Goal: Use online tool/utility: Utilize a website feature to perform a specific function

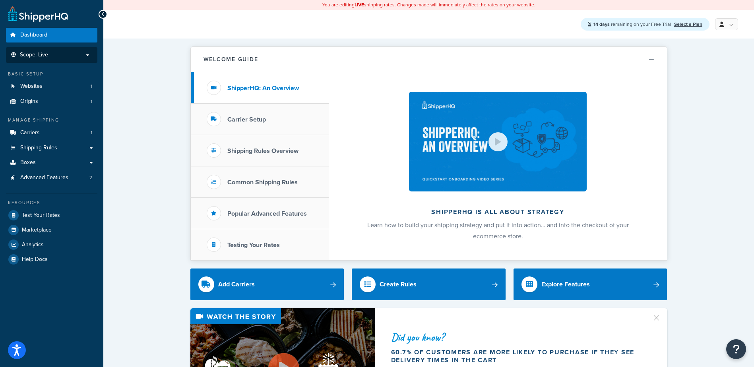
click at [54, 50] on li "Scope: Live" at bounding box center [51, 55] width 91 height 16
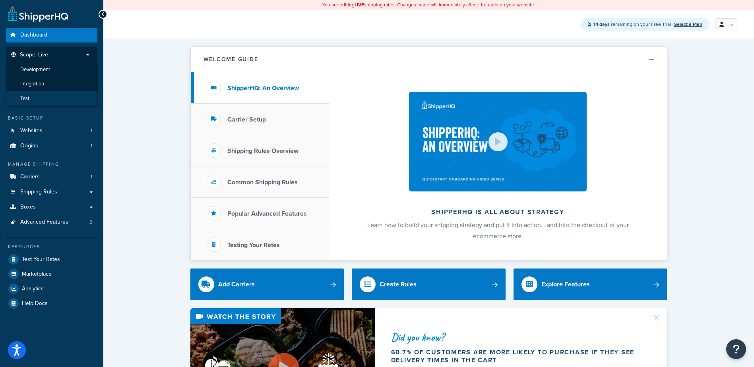
click at [47, 97] on li "Test" at bounding box center [52, 98] width 92 height 15
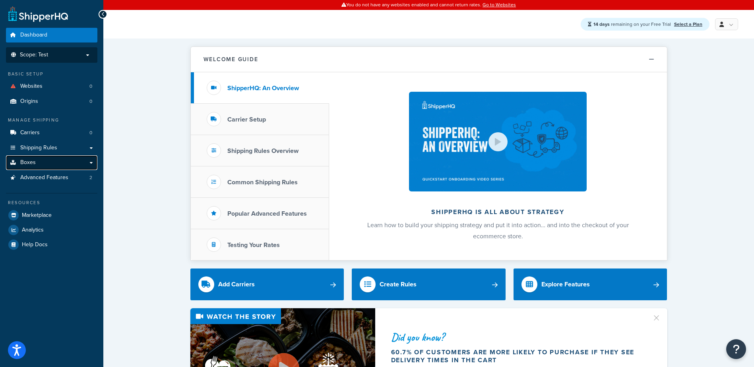
click at [60, 161] on link "Boxes" at bounding box center [51, 162] width 91 height 15
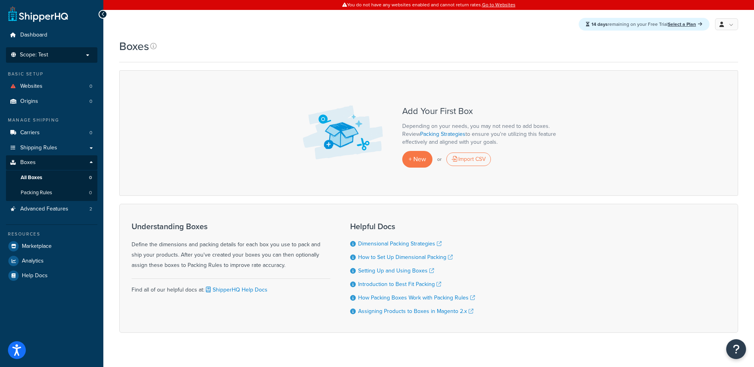
click at [64, 52] on p "Scope: Test" at bounding box center [52, 55] width 84 height 7
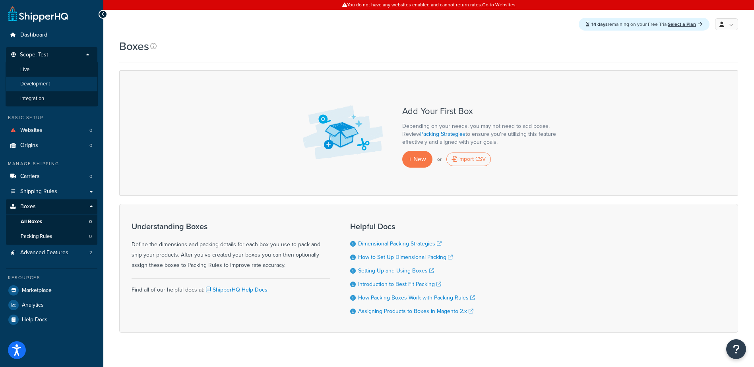
click at [67, 81] on li "Development" at bounding box center [52, 84] width 92 height 15
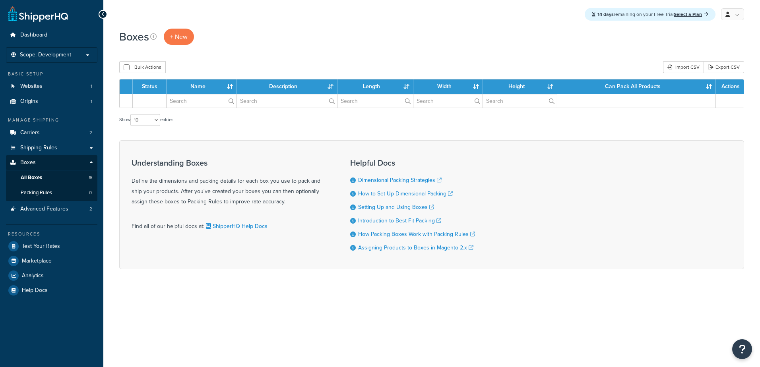
click at [91, 147] on link "Shipping Rules" at bounding box center [51, 148] width 91 height 15
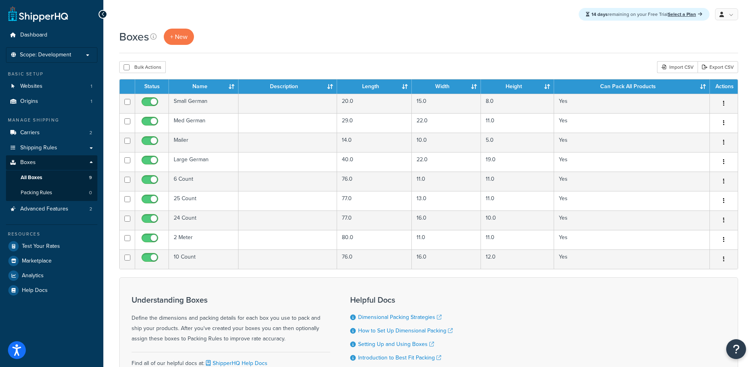
scroll to position [80, 0]
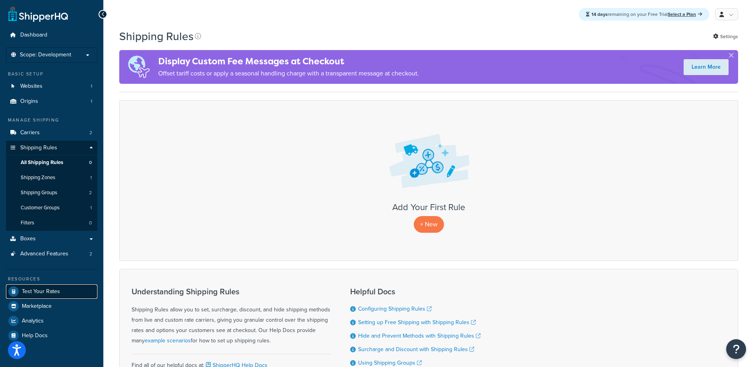
click at [35, 294] on span "Test Your Rates" at bounding box center [41, 292] width 38 height 7
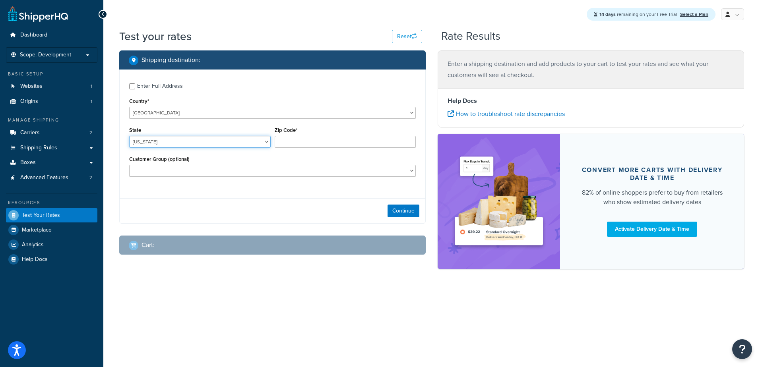
click at [167, 140] on select "Alabama Alaska American Samoa Arizona Arkansas Armed Forces Americas Armed Forc…" at bounding box center [200, 142] width 142 height 12
select select "CA"
click at [129, 136] on select "Alabama Alaska American Samoa Arizona Arkansas Armed Forces Americas Armed Forc…" at bounding box center [200, 142] width 142 height 12
click at [295, 141] on input "Zip Code*" at bounding box center [346, 142] width 142 height 12
type input "90210"
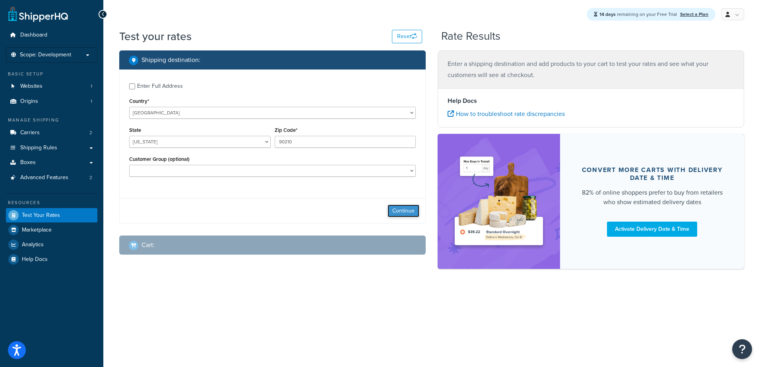
click at [407, 208] on button "Continue" at bounding box center [404, 211] width 32 height 13
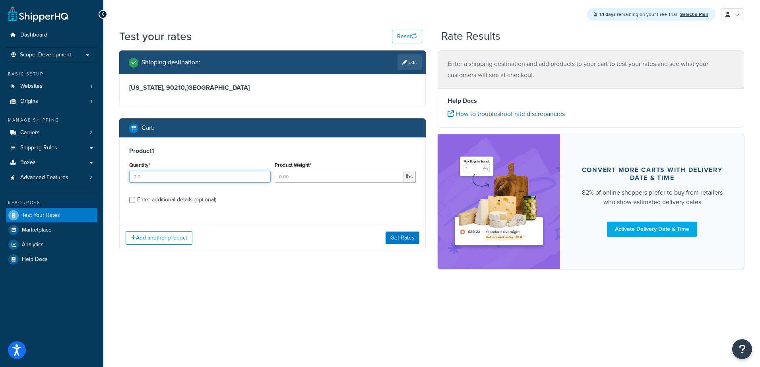
click at [200, 178] on input "Quantity*" at bounding box center [200, 177] width 142 height 12
click at [177, 202] on label "Enter additional details (optional)" at bounding box center [276, 199] width 279 height 13
click at [135, 202] on input "Enter additional details (optional)" at bounding box center [132, 200] width 6 height 6
checkbox input "true"
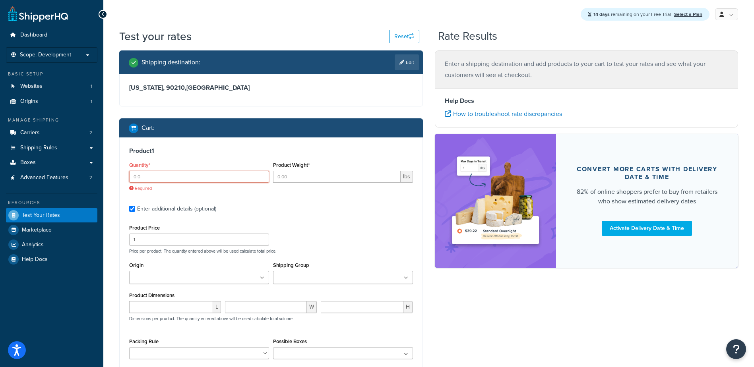
click at [155, 181] on input "Quantity*" at bounding box center [199, 177] width 140 height 12
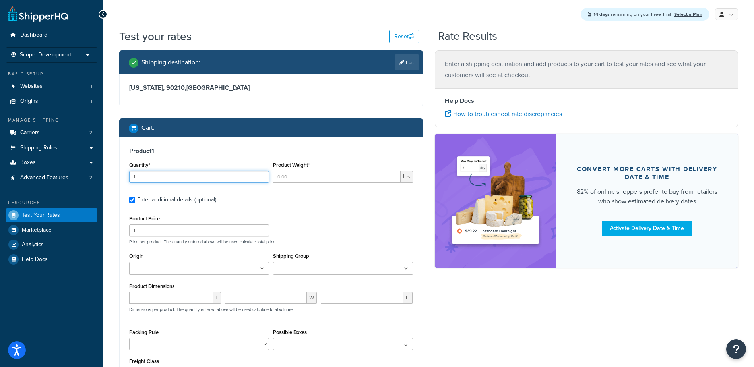
type input "1"
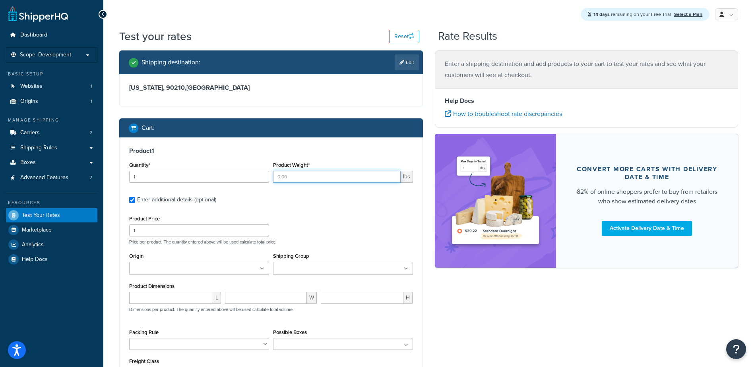
click at [296, 178] on input "Product Weight*" at bounding box center [337, 177] width 128 height 12
type input "5"
click at [168, 297] on input "number" at bounding box center [171, 298] width 84 height 12
type input "10"
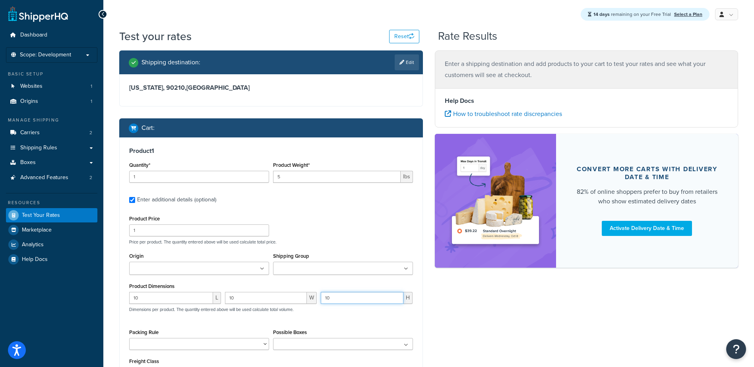
type input "10"
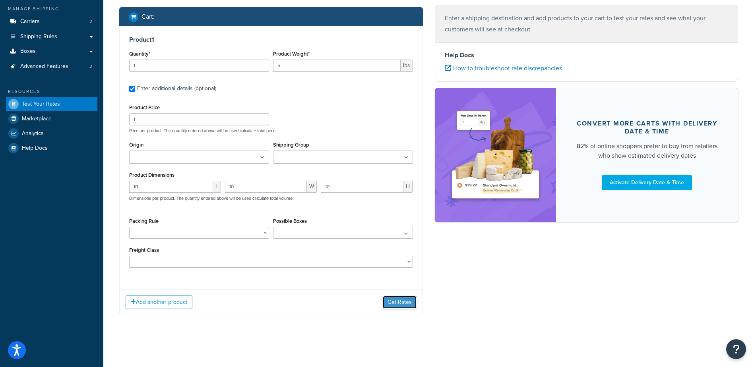
click at [385, 302] on button "Get Rates" at bounding box center [400, 302] width 34 height 13
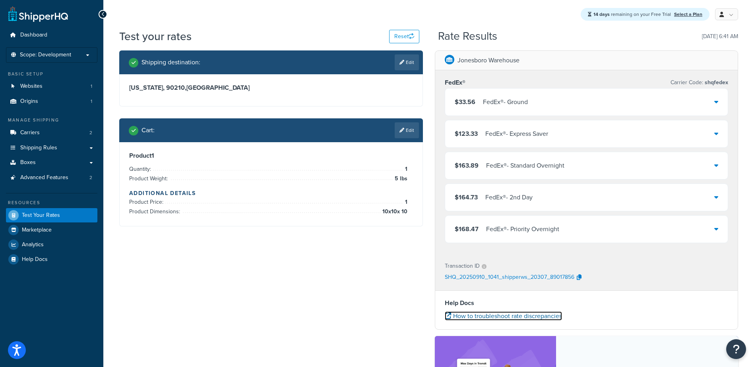
click at [478, 316] on link "How to troubleshoot rate discrepancies" at bounding box center [503, 316] width 117 height 9
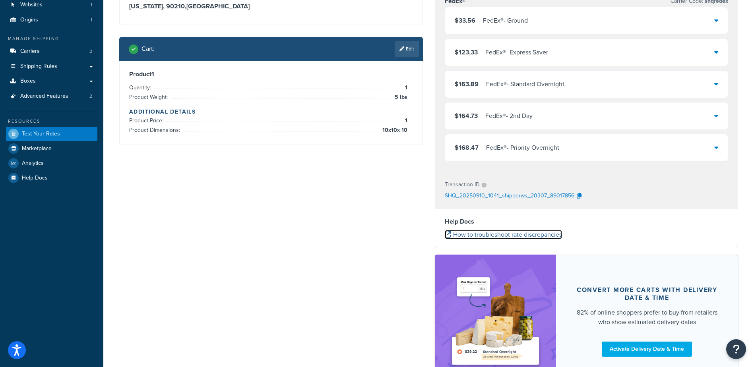
scroll to position [71, 0]
